Goal: Find specific page/section: Find specific page/section

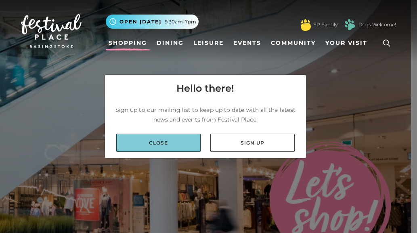
click at [155, 136] on link "Close" at bounding box center [158, 143] width 84 height 18
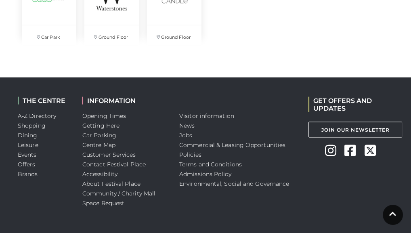
scroll to position [2004, 0]
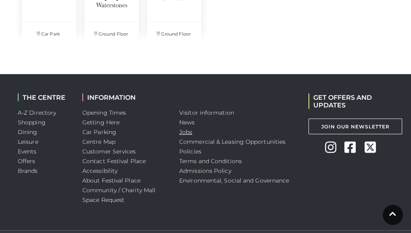
click at [182, 130] on link "Jobs" at bounding box center [185, 131] width 13 height 7
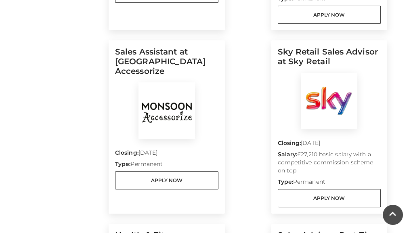
scroll to position [407, 0]
click at [173, 108] on img at bounding box center [166, 111] width 57 height 57
click at [170, 103] on img at bounding box center [166, 111] width 57 height 57
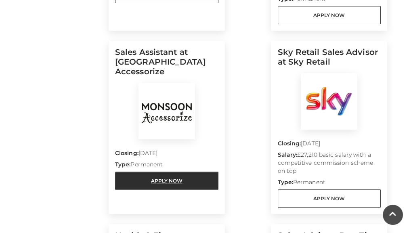
click at [179, 173] on link "Apply Now" at bounding box center [166, 181] width 103 height 18
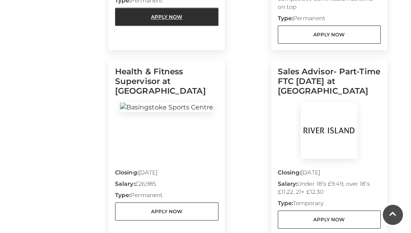
scroll to position [576, 0]
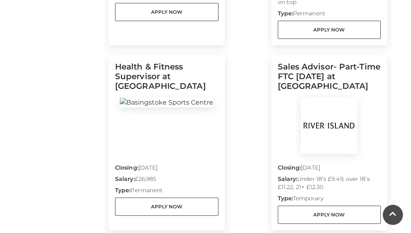
click at [359, 170] on p "Closing: 15 Sep 2025" at bounding box center [329, 168] width 103 height 11
click at [334, 133] on img at bounding box center [329, 125] width 57 height 57
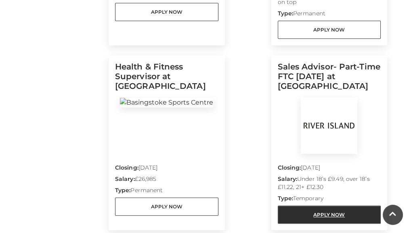
click at [320, 213] on link "Apply Now" at bounding box center [329, 214] width 103 height 18
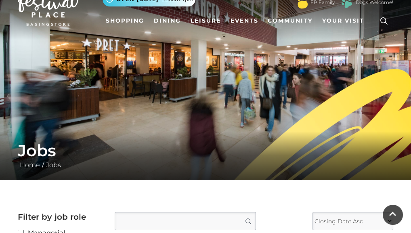
scroll to position [0, 0]
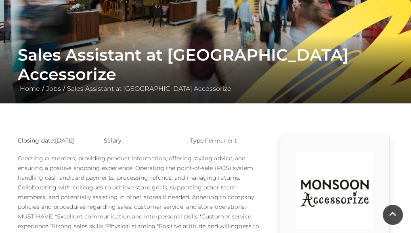
scroll to position [91, 0]
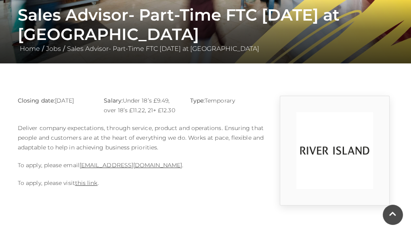
scroll to position [139, 0]
